Goal: Task Accomplishment & Management: Manage account settings

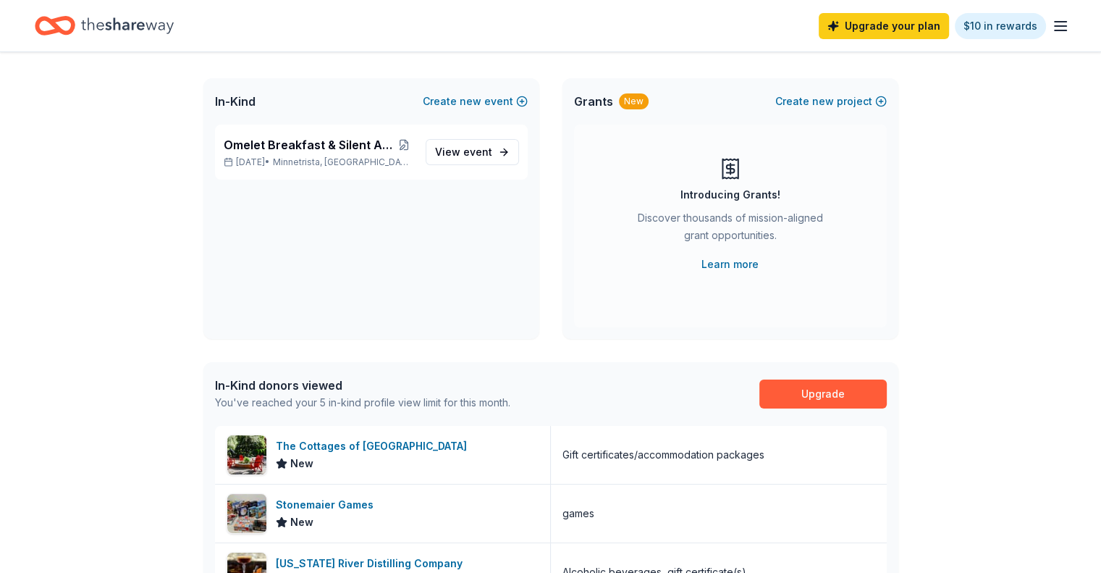
scroll to position [72, 0]
click at [480, 149] on span "event" at bounding box center [477, 151] width 29 height 12
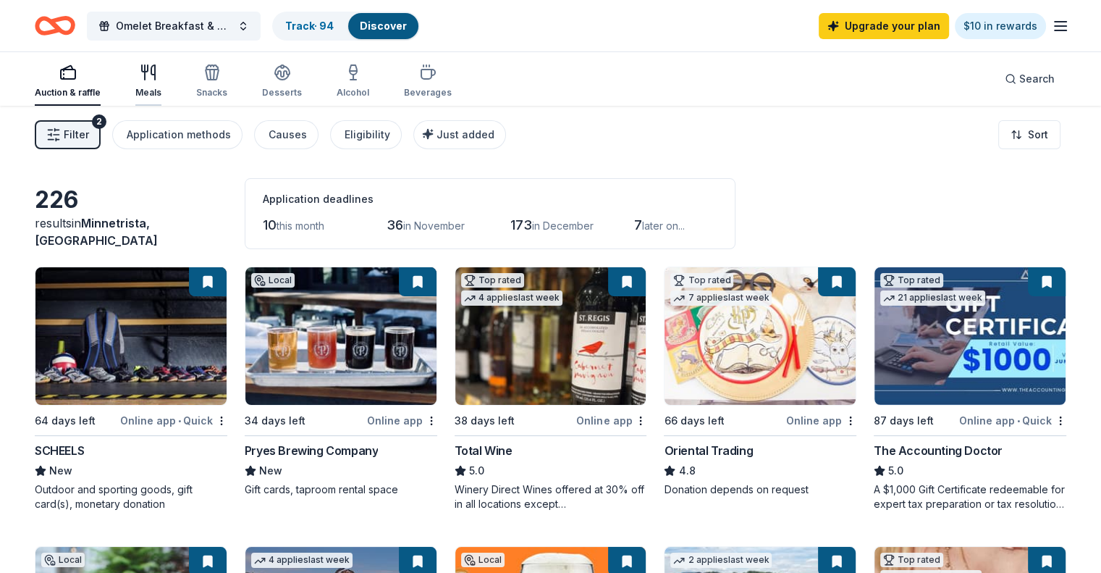
click at [157, 79] on icon "button" at bounding box center [148, 72] width 17 height 17
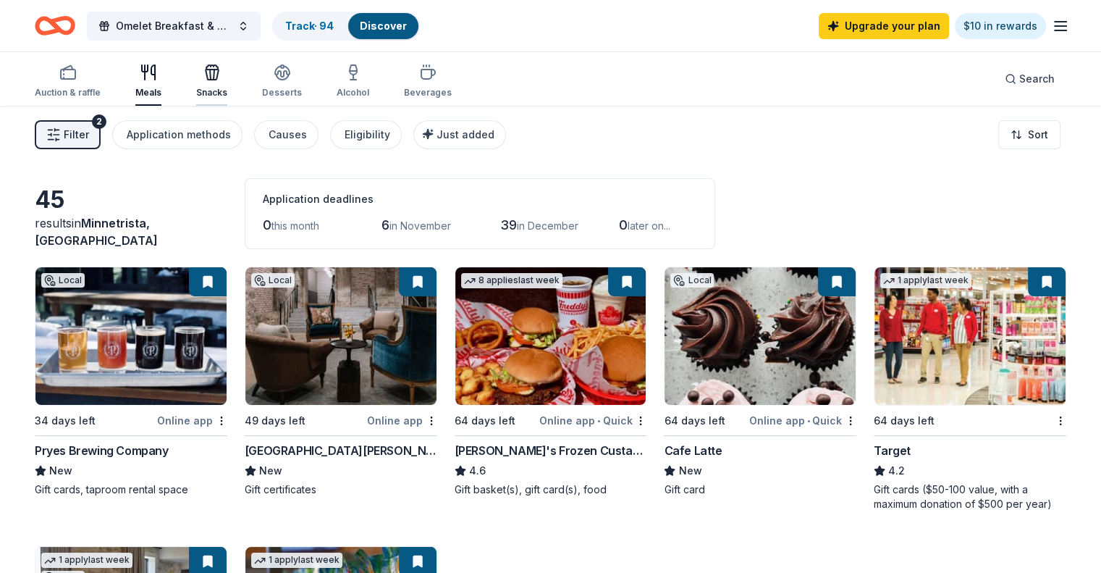
click at [227, 88] on div "Snacks" at bounding box center [211, 93] width 31 height 12
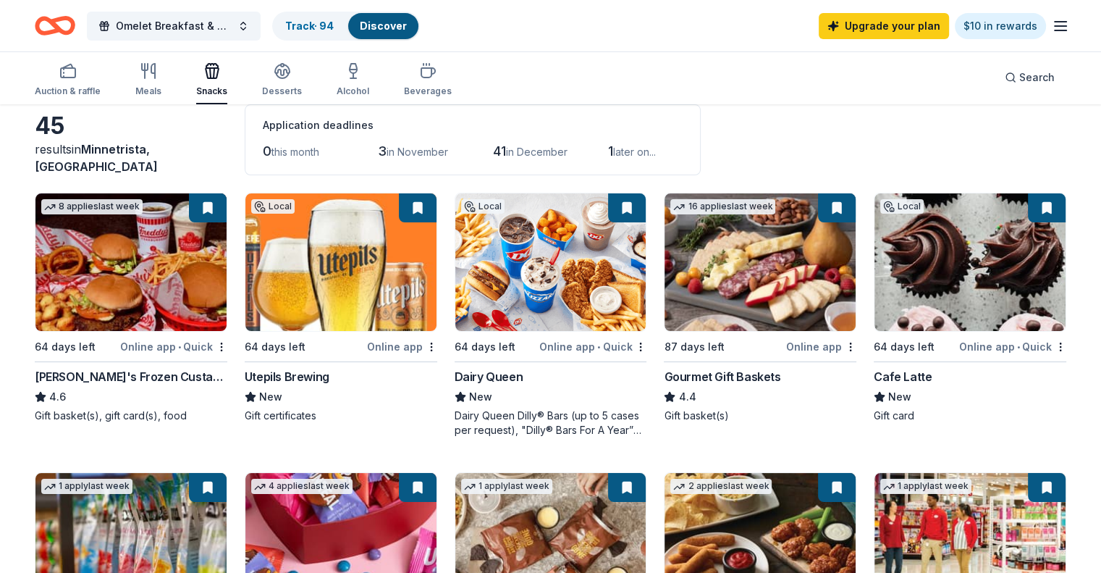
scroll to position [72, 0]
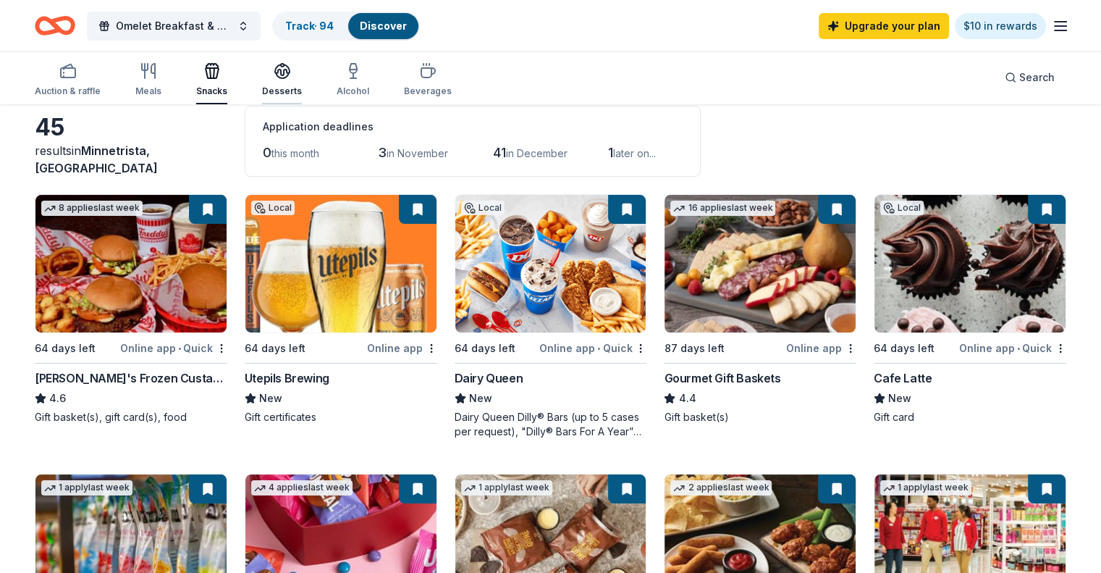
click at [293, 80] on div "Desserts" at bounding box center [282, 79] width 40 height 35
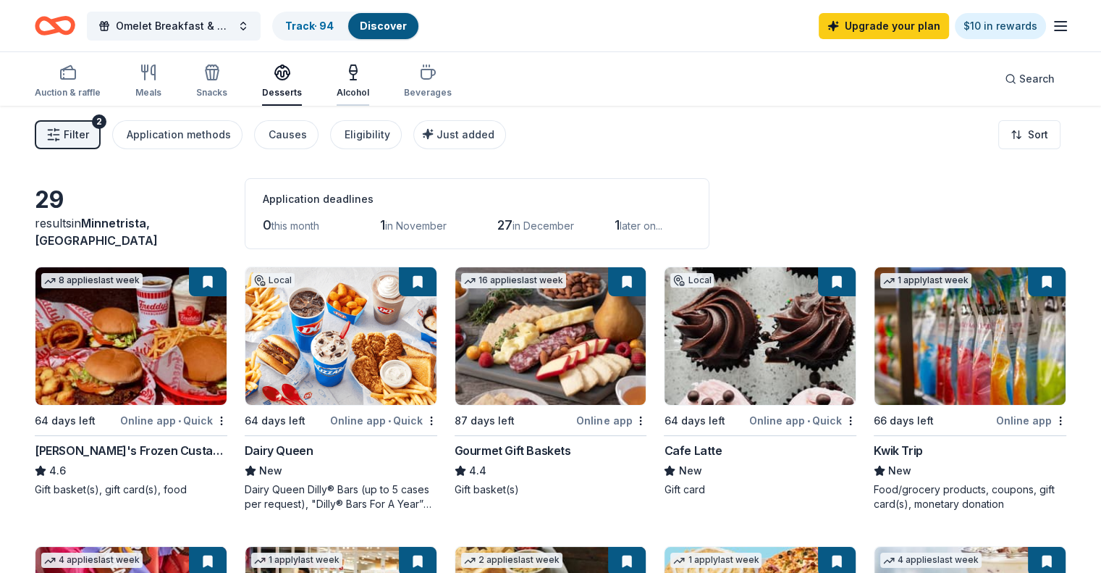
click at [362, 77] on icon "button" at bounding box center [353, 72] width 17 height 17
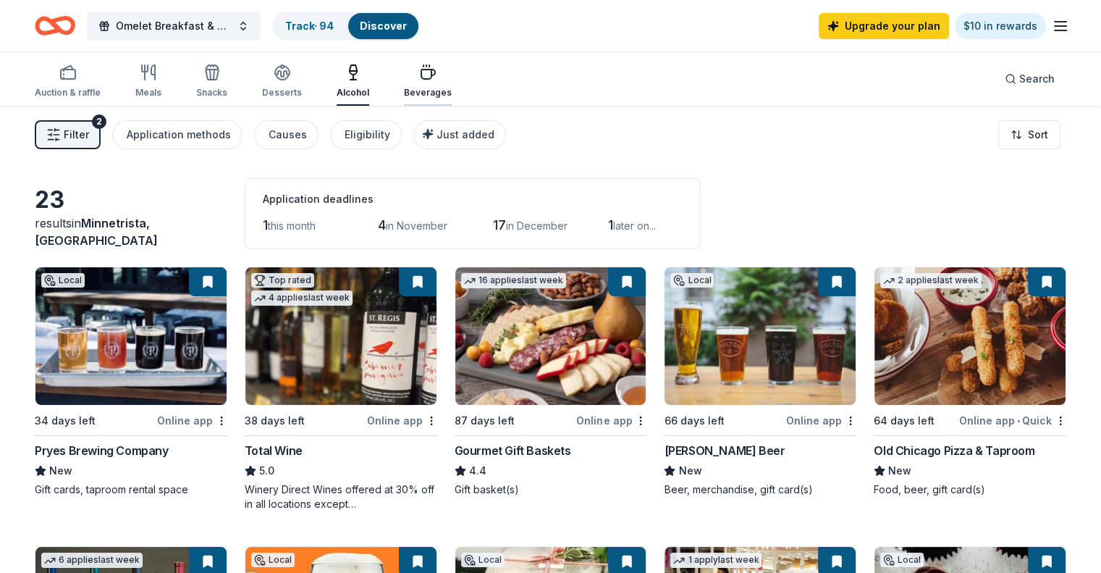
click at [437, 83] on div "Beverages" at bounding box center [428, 81] width 48 height 35
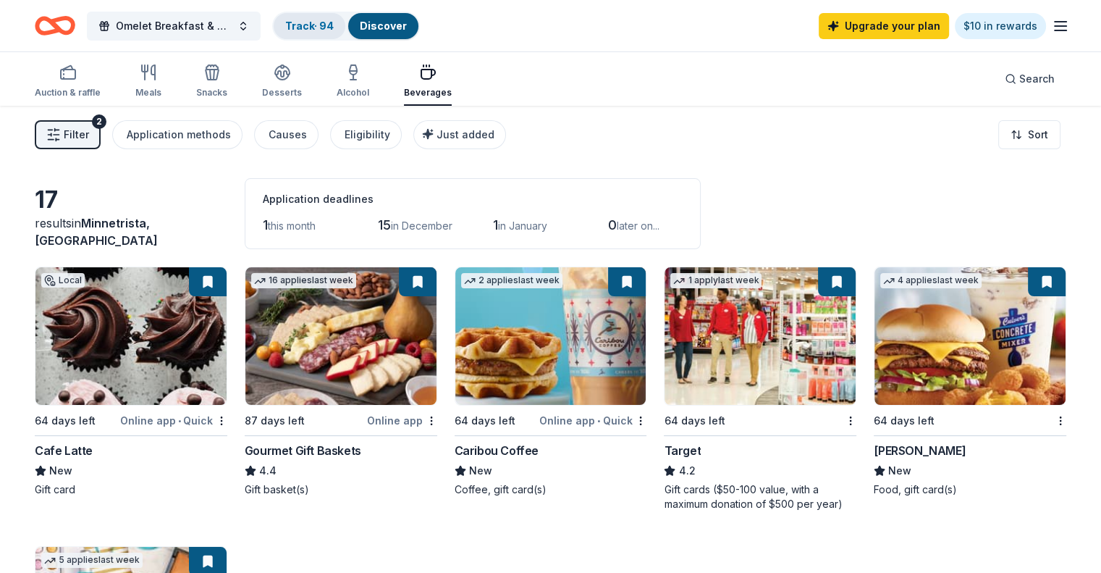
click at [314, 20] on link "Track · 94" at bounding box center [309, 26] width 48 height 12
click at [324, 27] on link "Track · 94" at bounding box center [309, 26] width 48 height 12
click at [666, 38] on div "Omelet Breakfast & Silent Auction Fundraiser Track · 94 Discover Upgrade your p…" at bounding box center [550, 26] width 1031 height 34
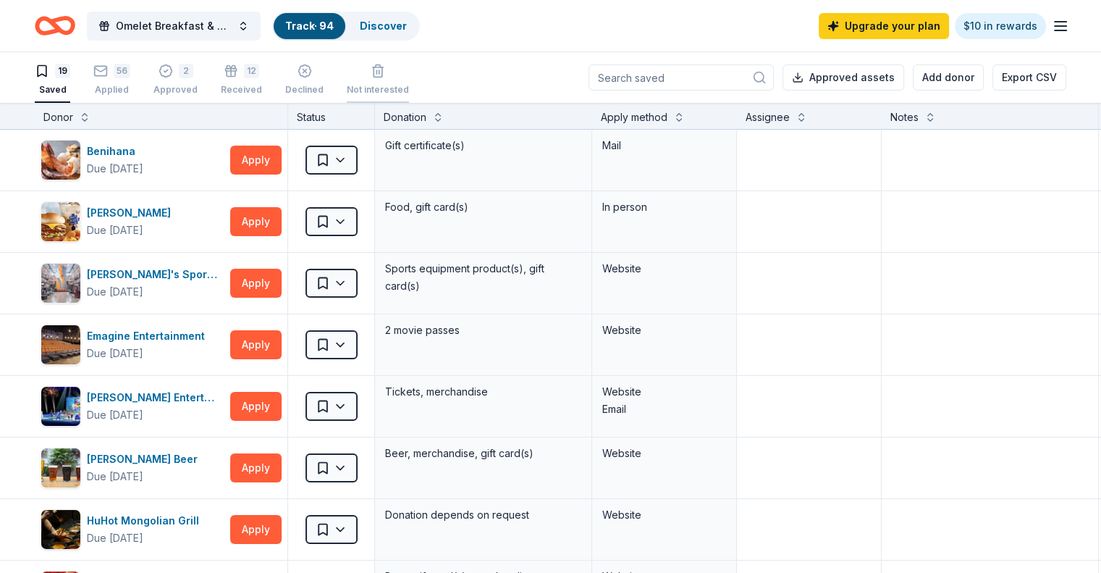
click at [397, 85] on div "Not interested" at bounding box center [378, 90] width 62 height 12
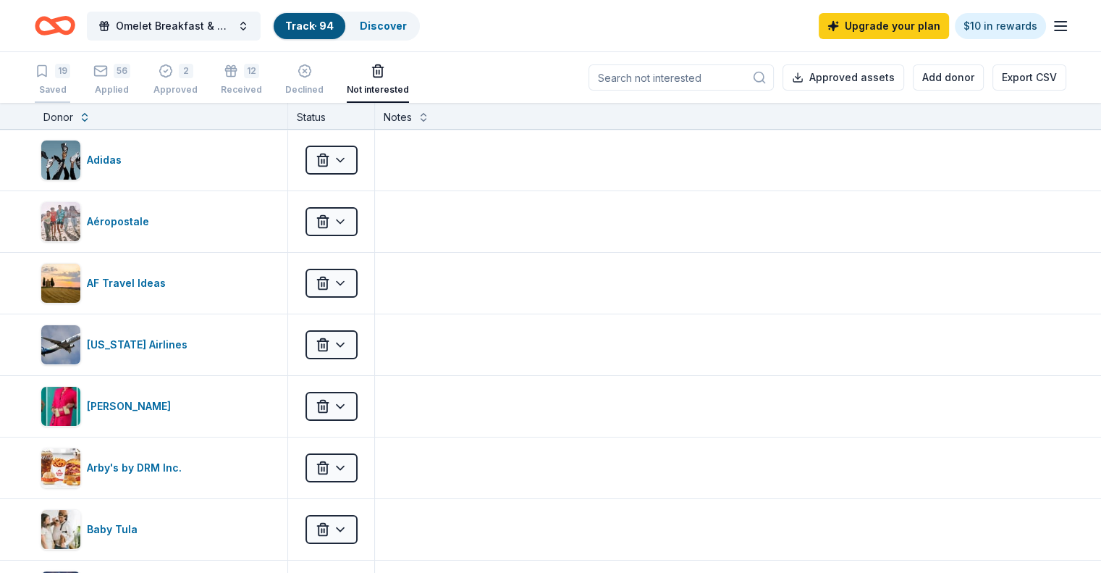
click at [70, 77] on div "19 Saved" at bounding box center [52, 80] width 35 height 32
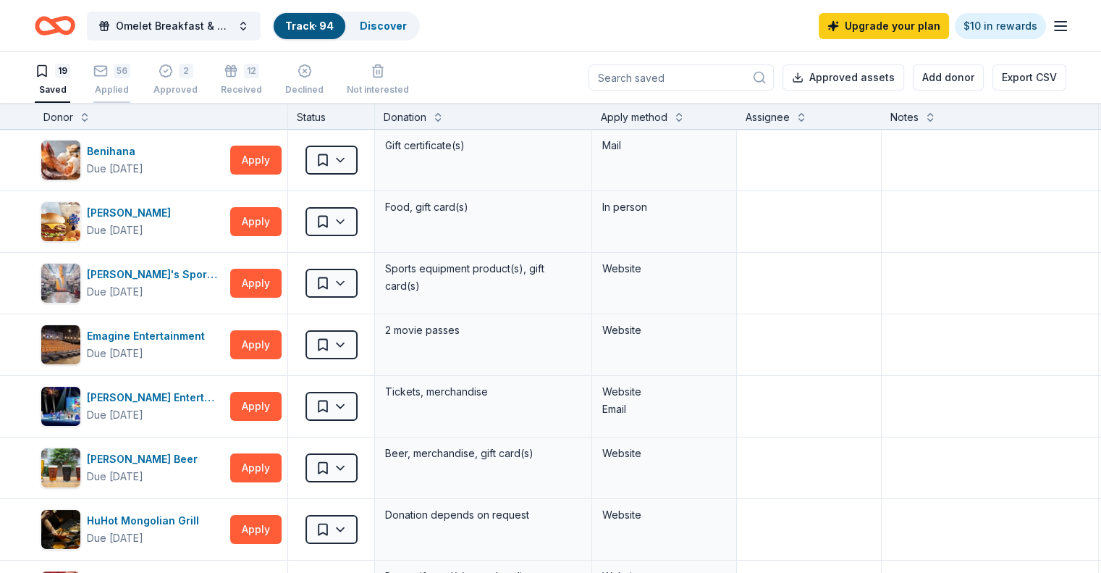
click at [107, 75] on rect "button" at bounding box center [101, 70] width 12 height 9
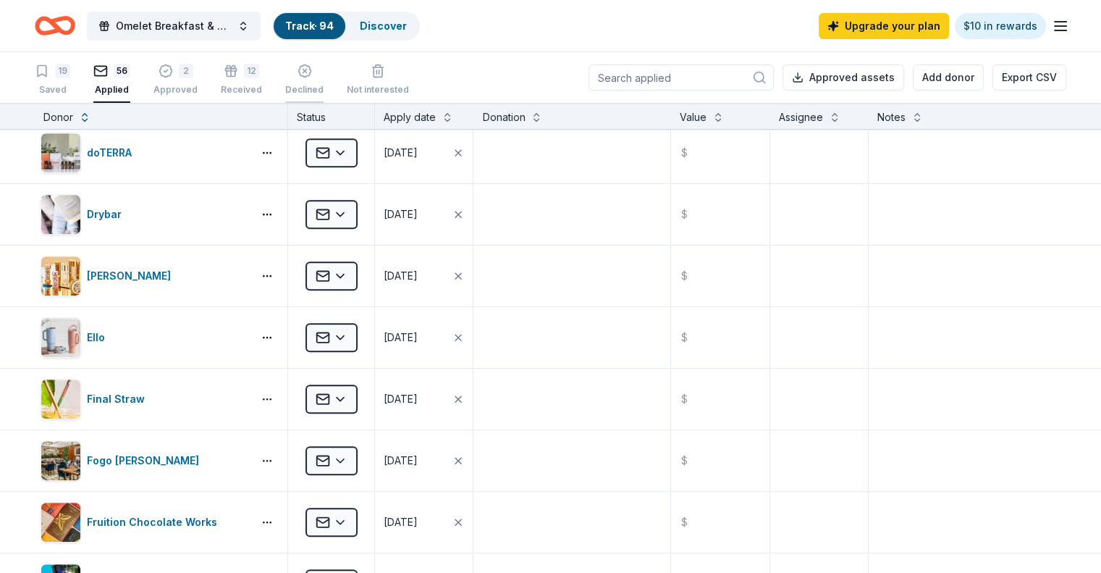
click at [324, 91] on div "Declined" at bounding box center [304, 90] width 38 height 12
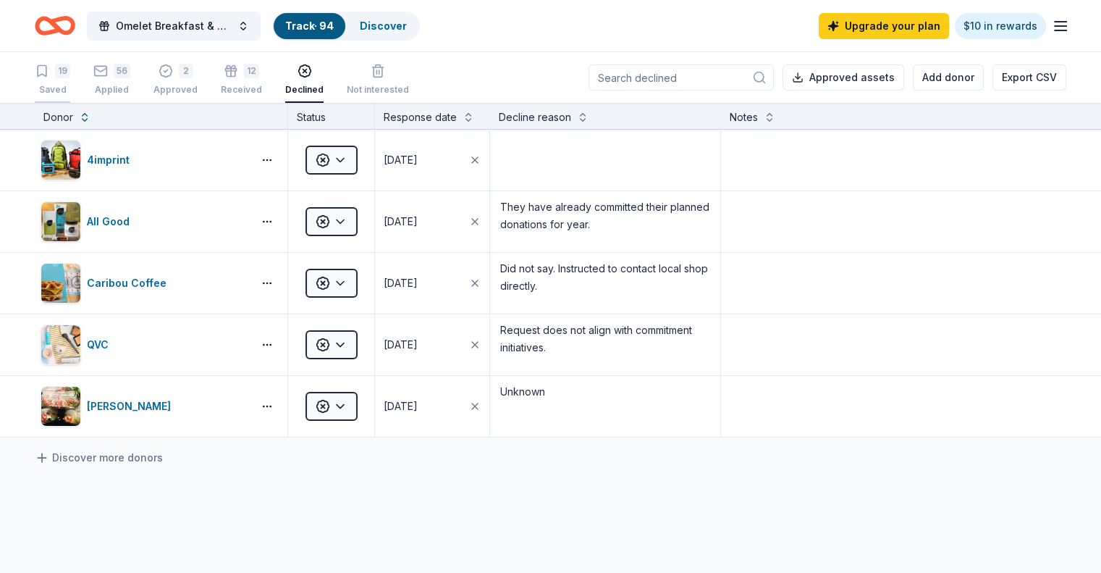
click at [70, 90] on div "Saved" at bounding box center [52, 90] width 35 height 12
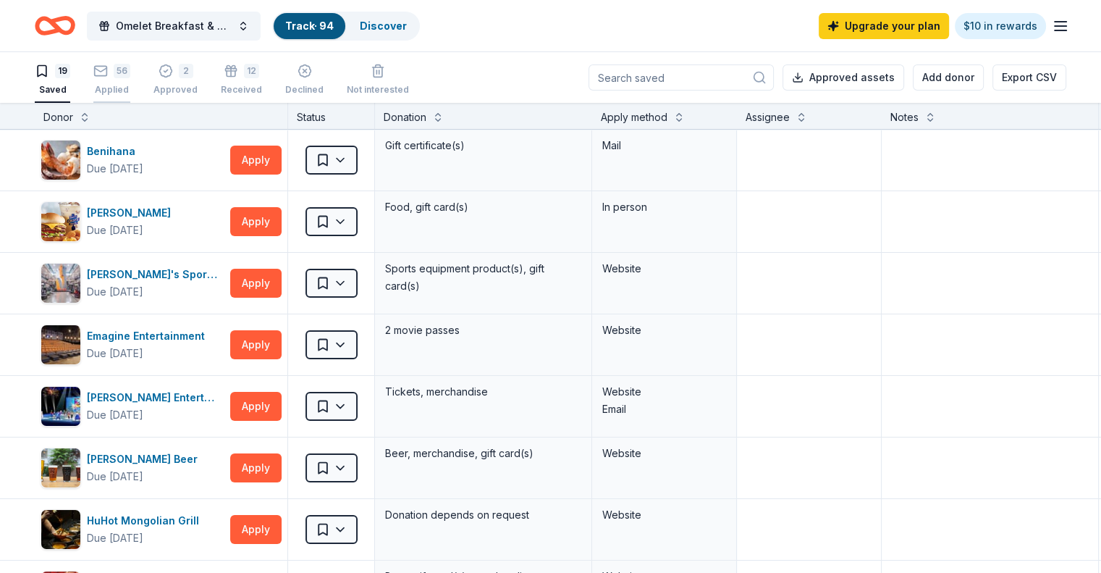
click at [130, 93] on div "Applied" at bounding box center [111, 90] width 37 height 12
